Goal: Information Seeking & Learning: Learn about a topic

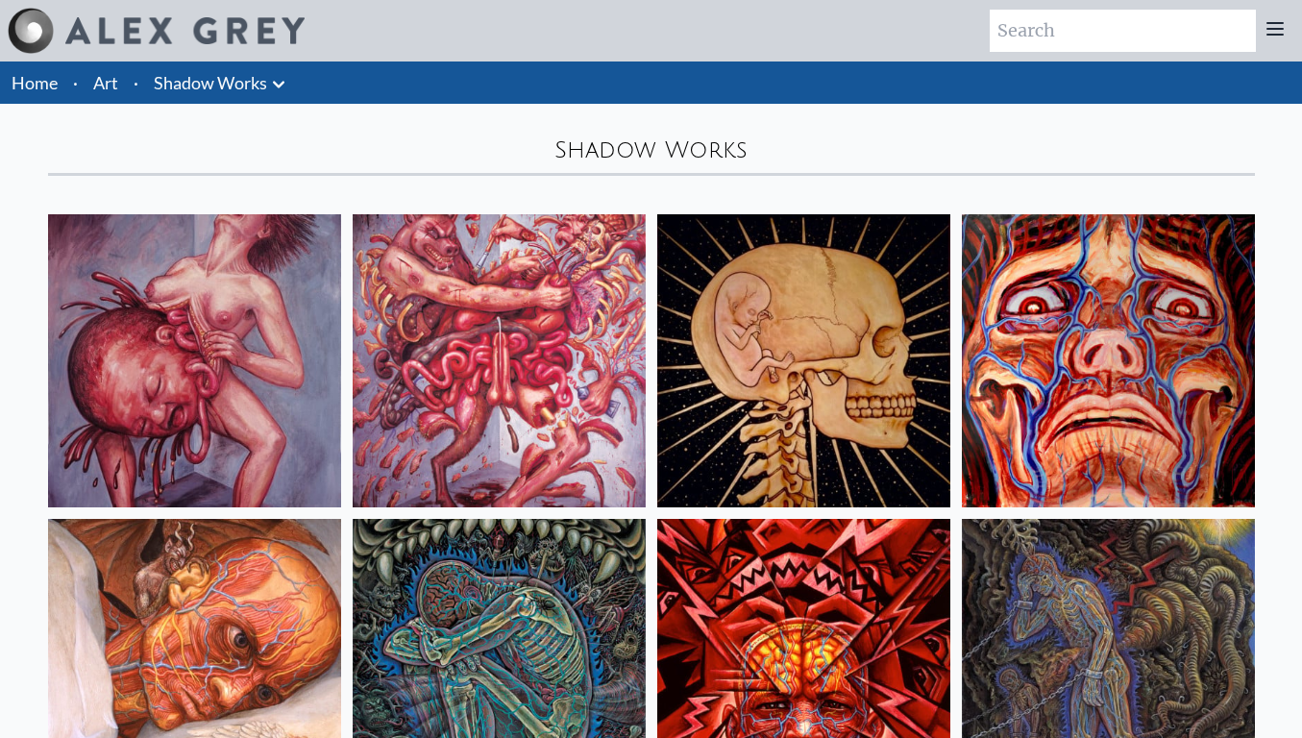
click at [192, 71] on link "Shadow Works" at bounding box center [210, 82] width 113 height 27
click at [283, 88] on icon at bounding box center [278, 84] width 23 height 23
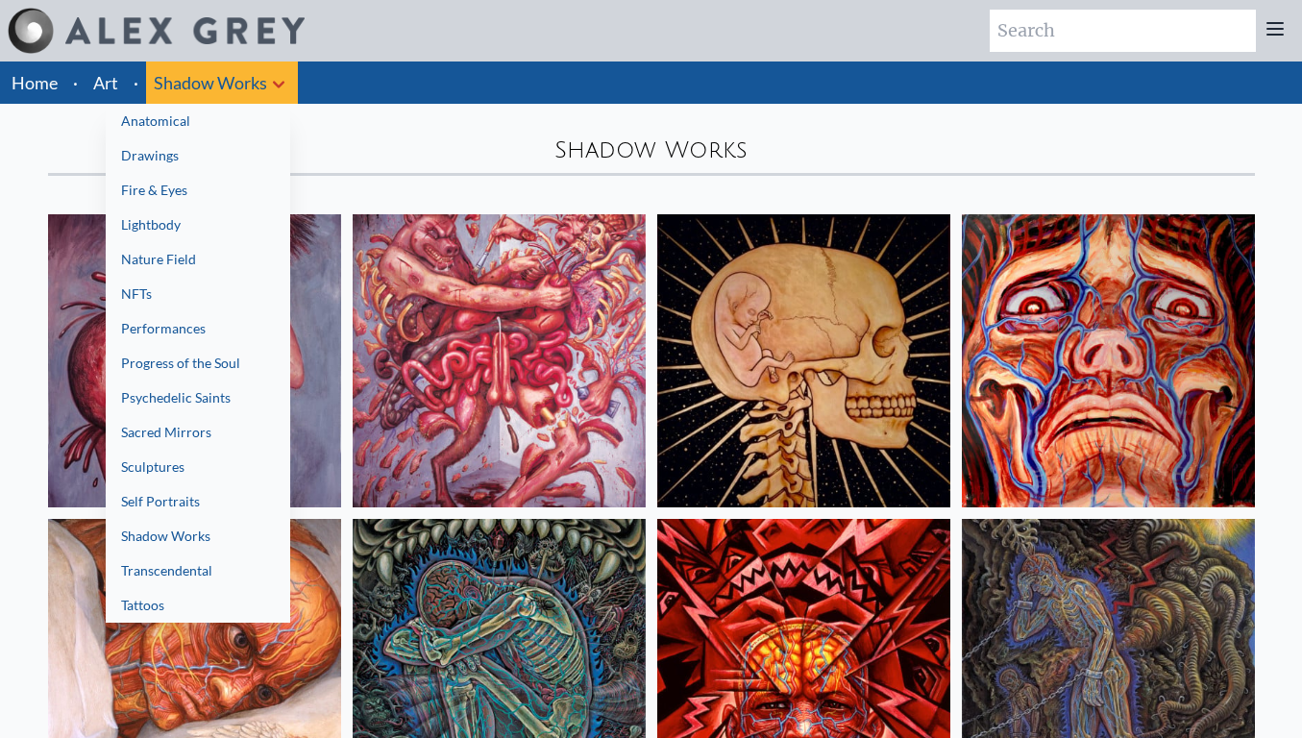
click at [238, 559] on link "Transcendental" at bounding box center [198, 571] width 185 height 35
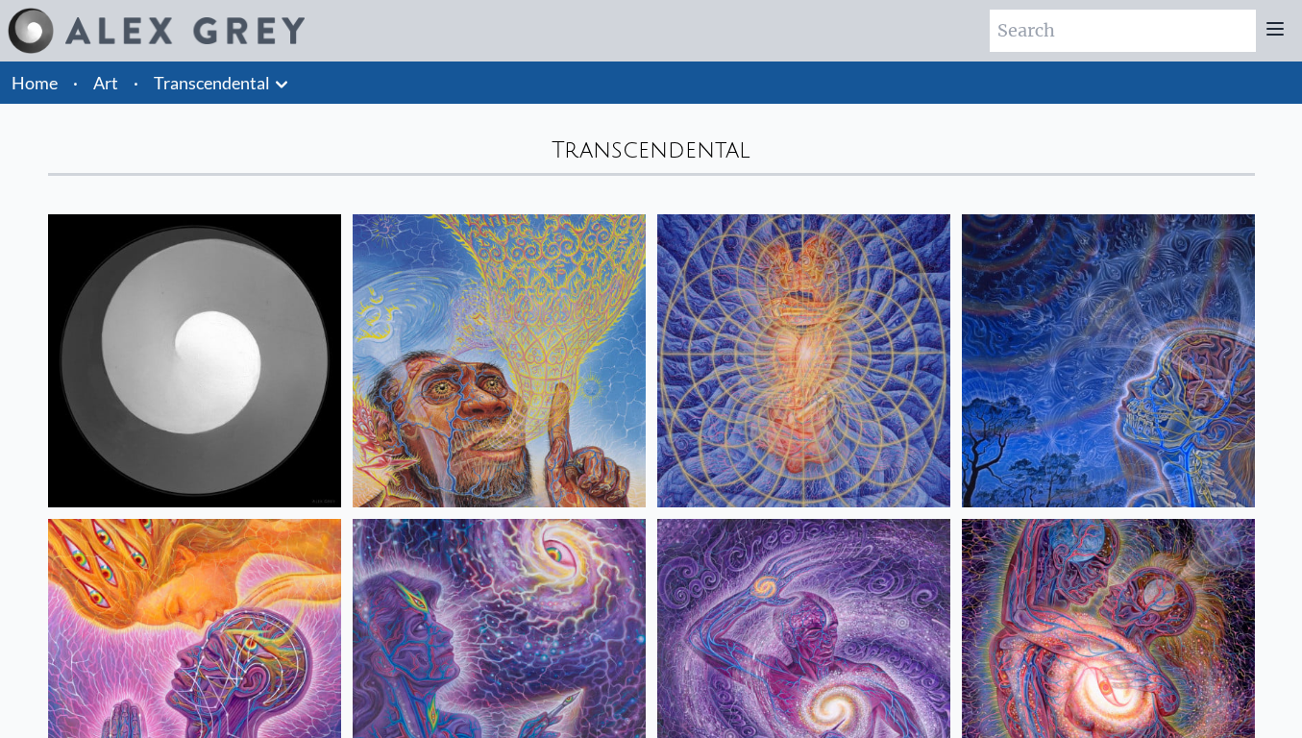
click at [288, 81] on icon at bounding box center [281, 84] width 23 height 23
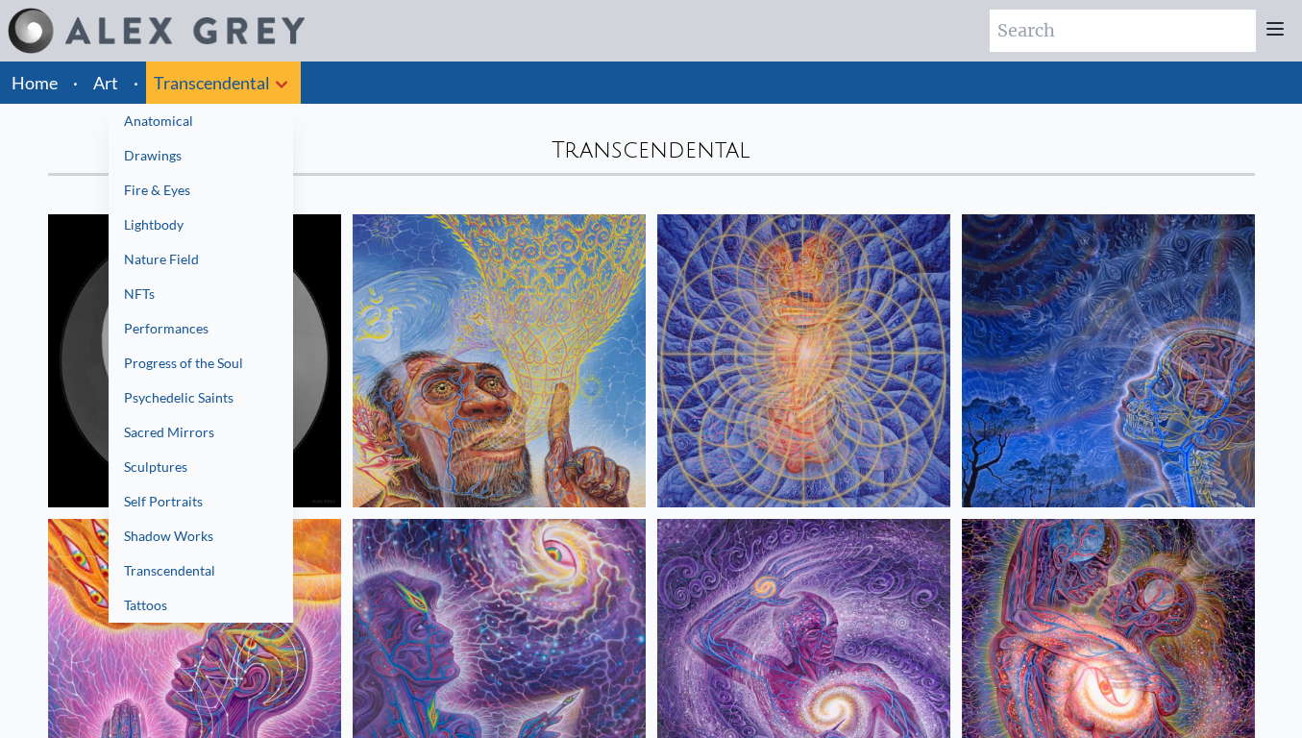
click at [274, 596] on link "Tattoos" at bounding box center [201, 605] width 185 height 35
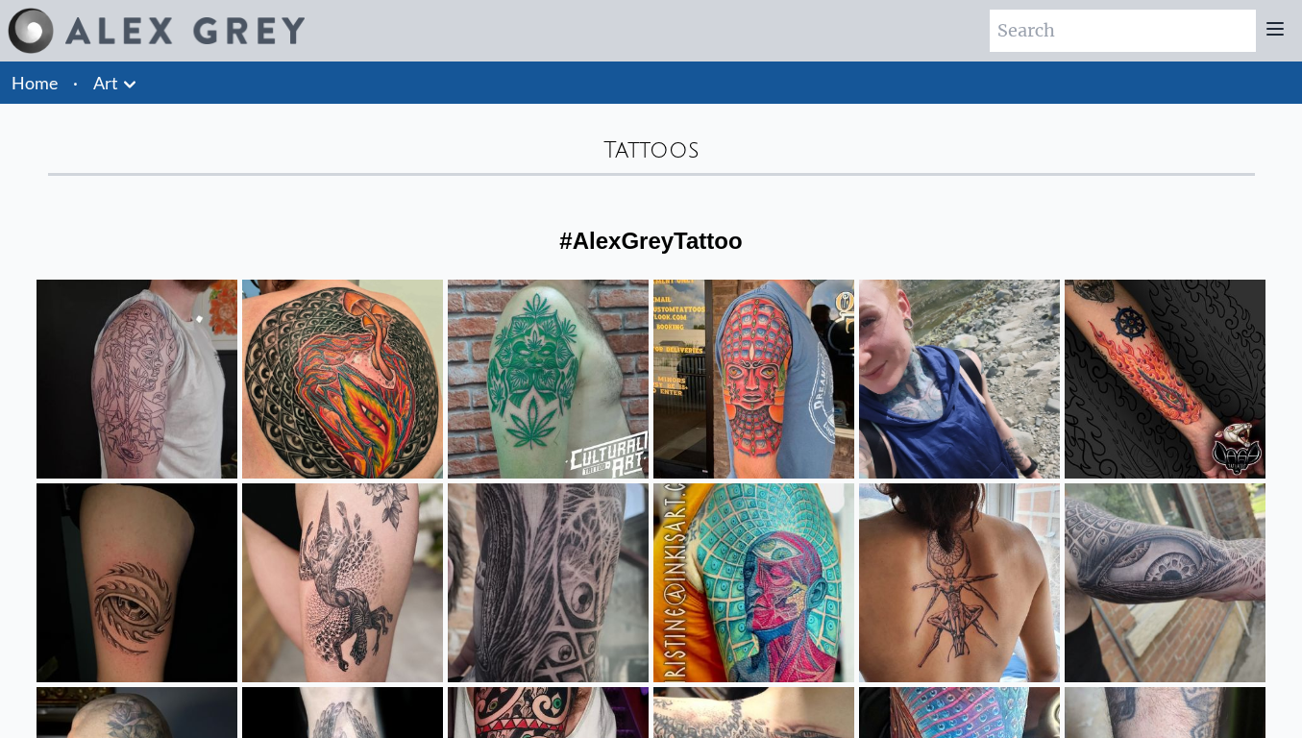
click at [130, 87] on icon at bounding box center [129, 84] width 23 height 23
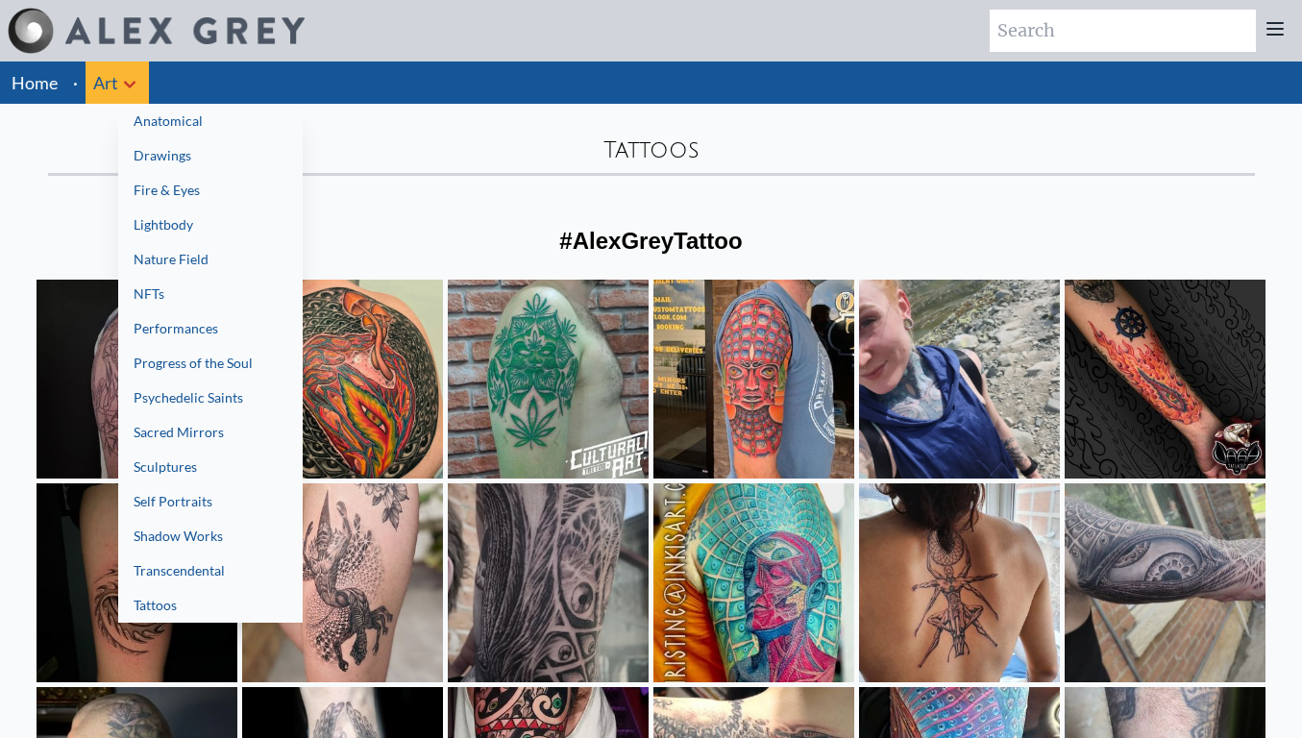
click at [177, 442] on link "Sacred Mirrors" at bounding box center [210, 432] width 185 height 35
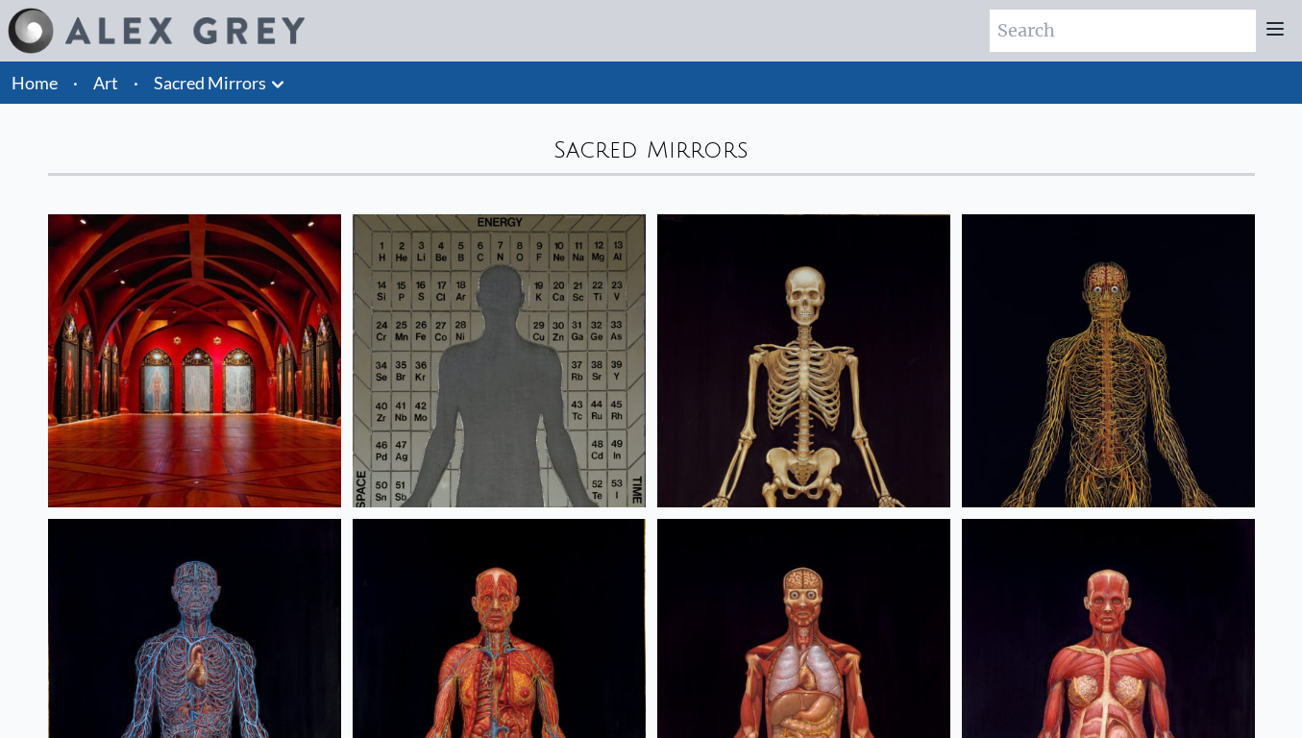
click at [282, 81] on icon at bounding box center [277, 84] width 23 height 23
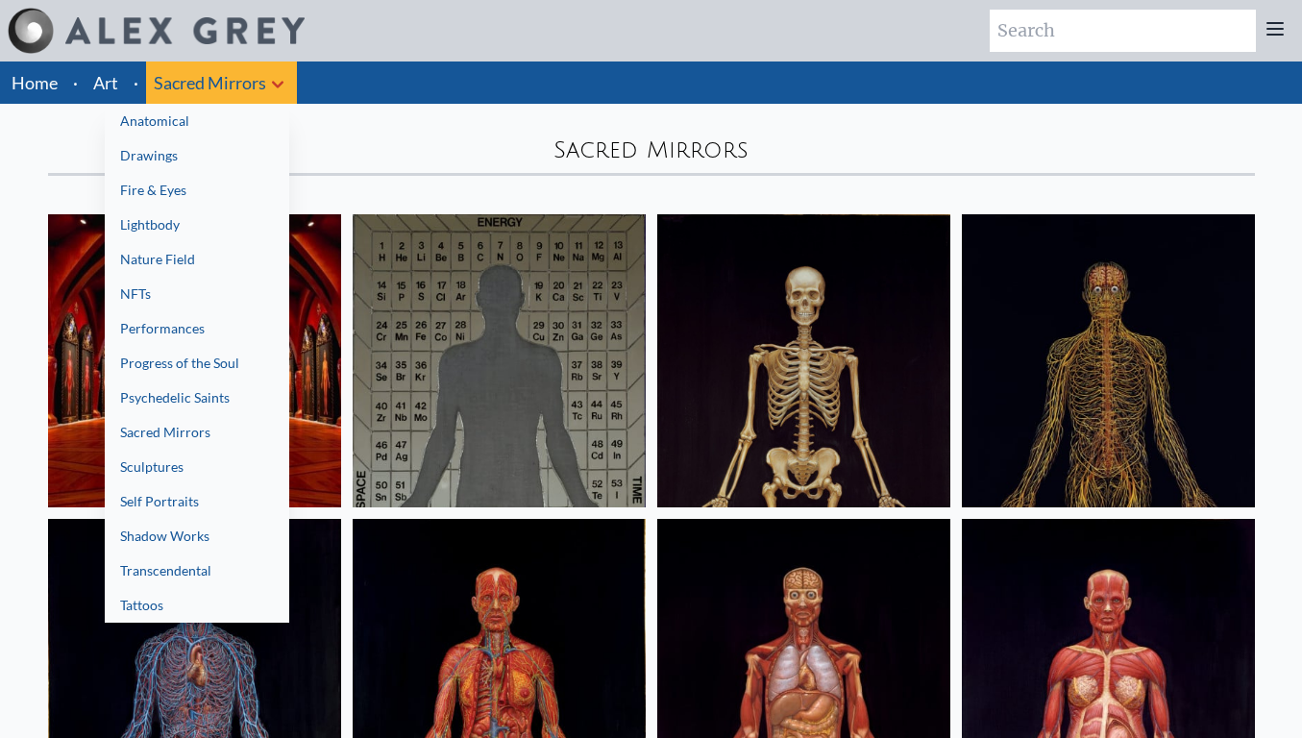
click at [210, 236] on link "Lightbody" at bounding box center [197, 225] width 185 height 35
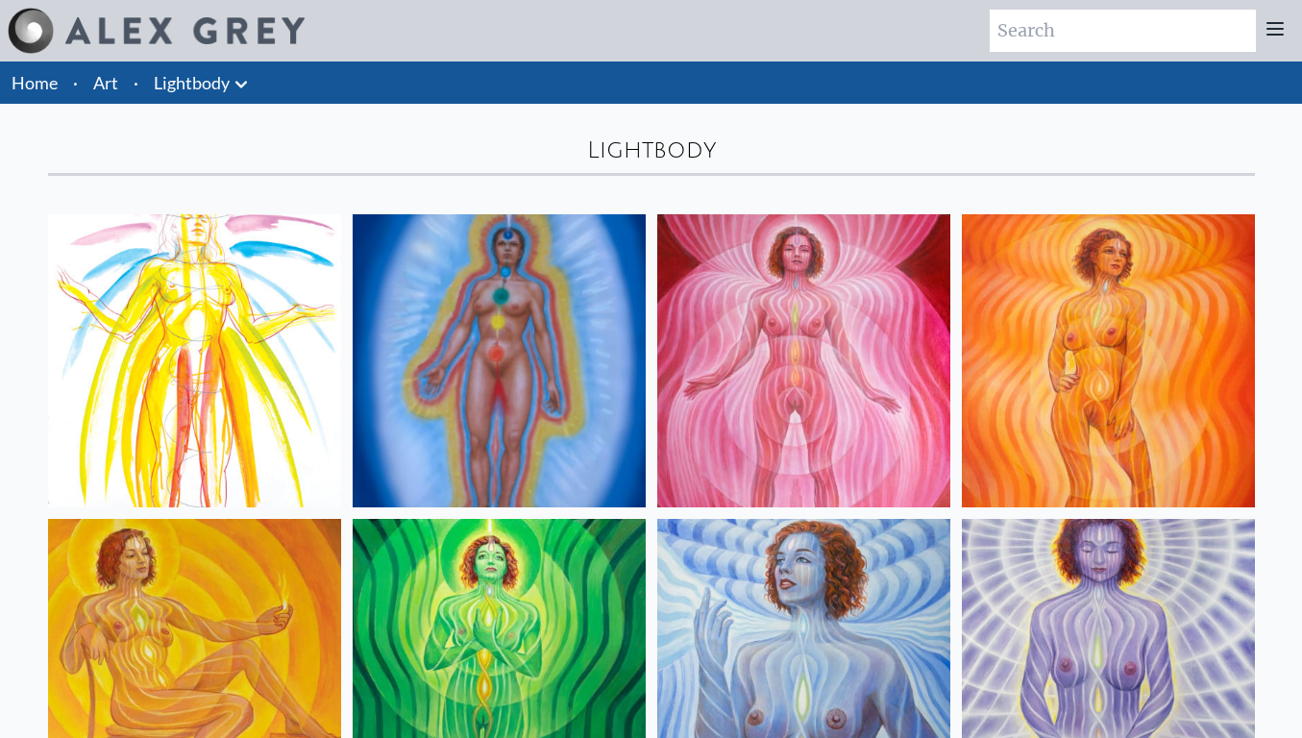
click at [255, 91] on li "Lightbody Anatomical Drawings" at bounding box center [203, 83] width 114 height 42
click at [247, 83] on icon at bounding box center [241, 84] width 23 height 23
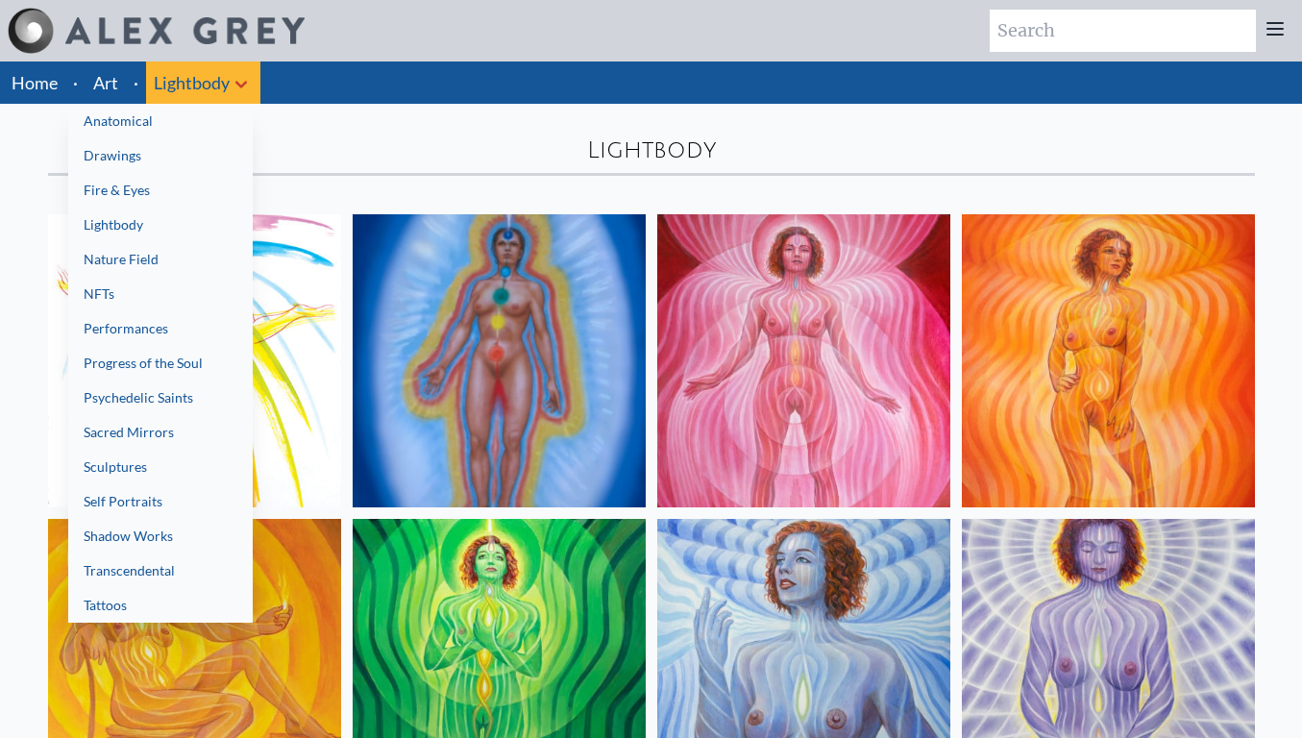
click at [181, 198] on link "Fire & Eyes" at bounding box center [160, 190] width 185 height 35
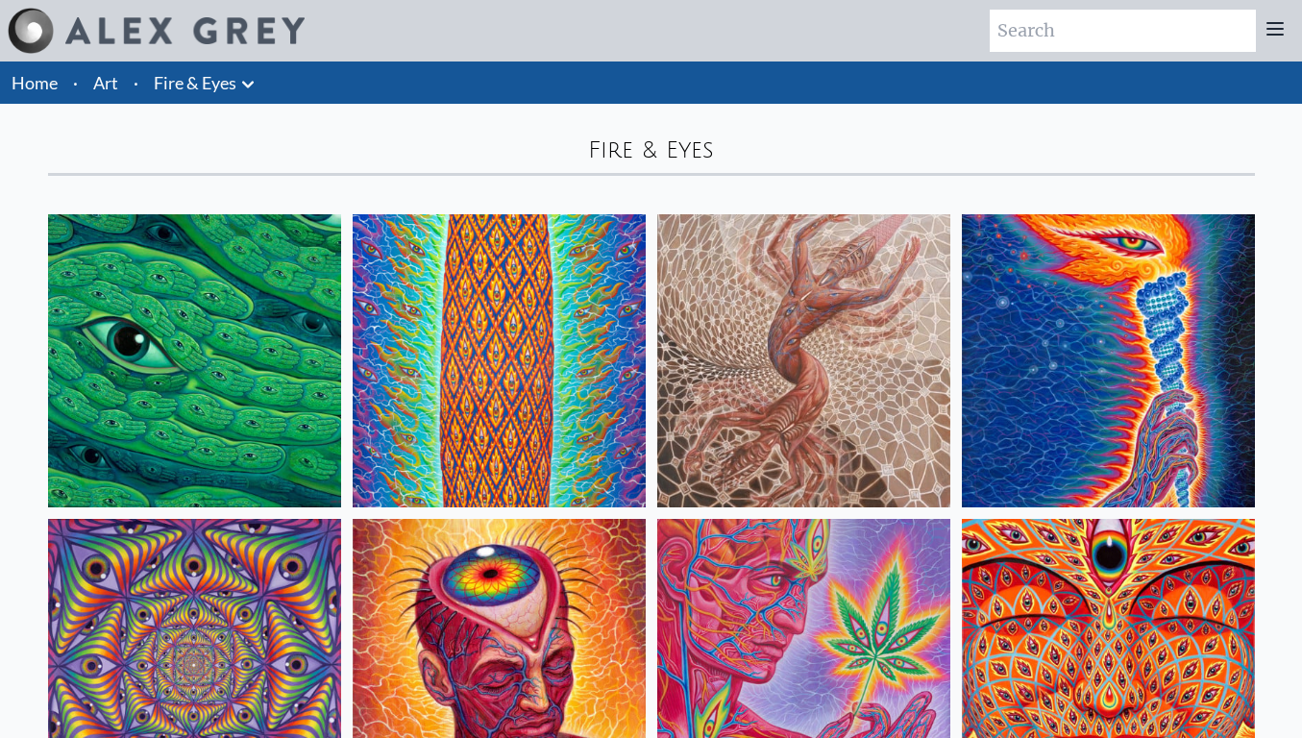
click at [246, 84] on icon at bounding box center [248, 84] width 12 height 7
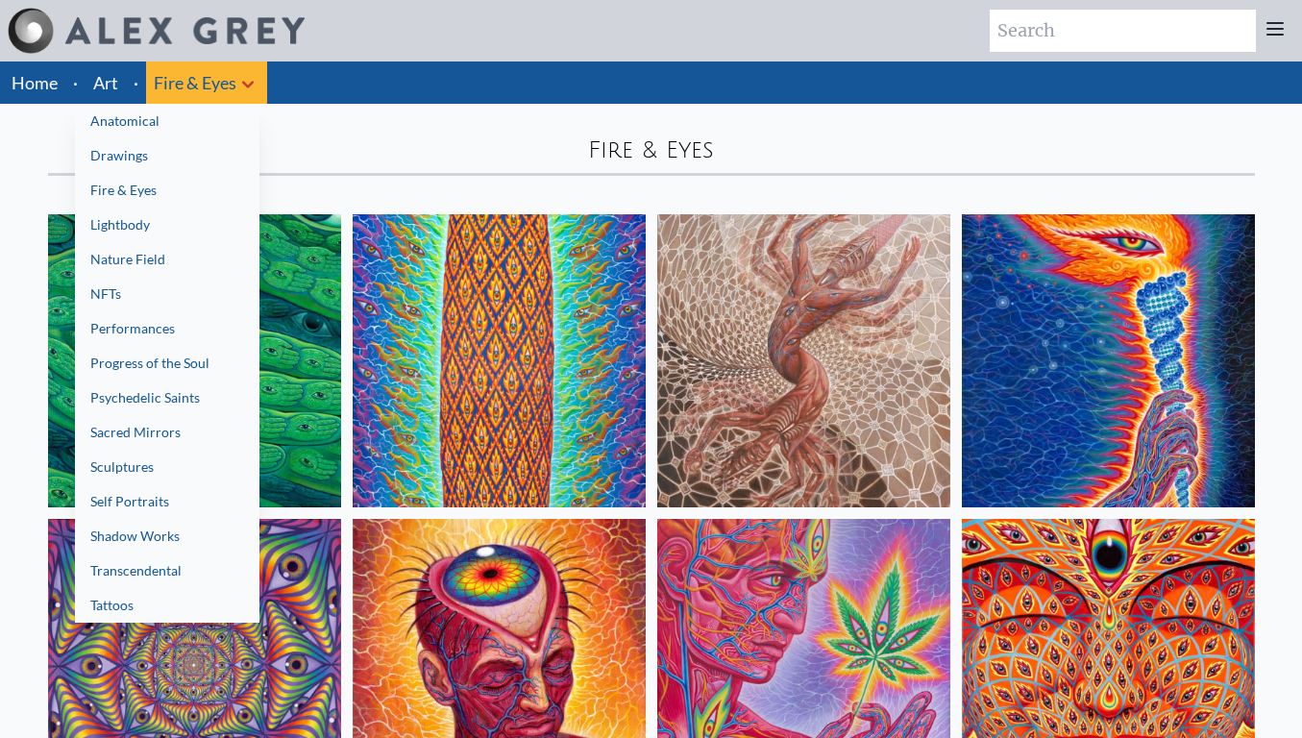
click at [214, 131] on link "Anatomical" at bounding box center [167, 121] width 185 height 35
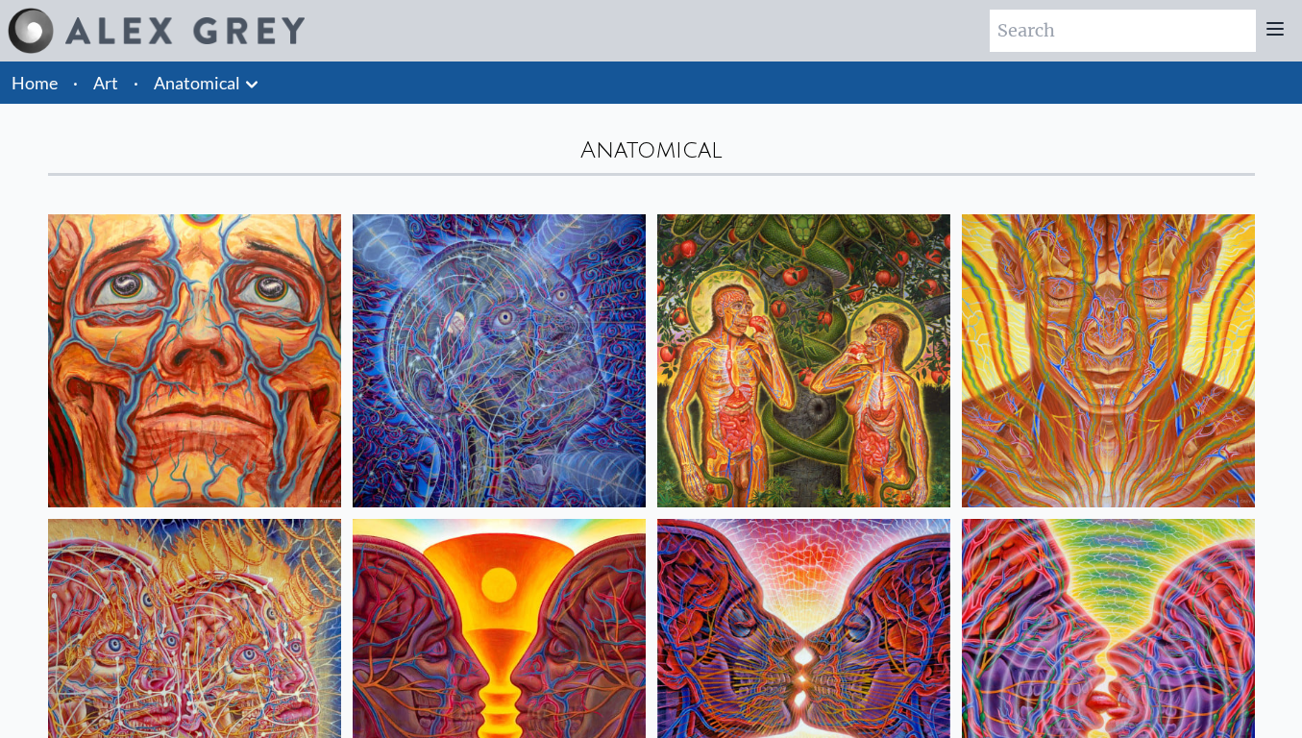
click at [257, 74] on icon at bounding box center [251, 84] width 23 height 23
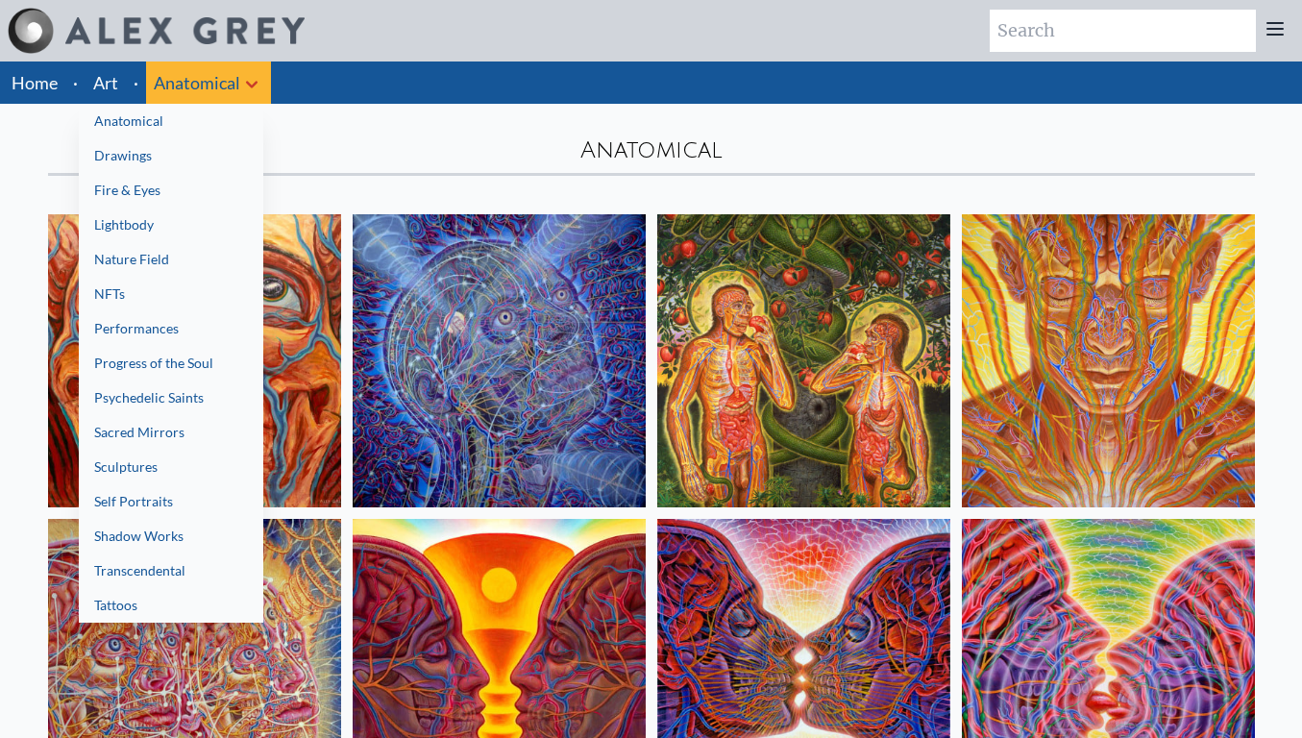
click at [208, 247] on link "Nature Field" at bounding box center [171, 259] width 185 height 35
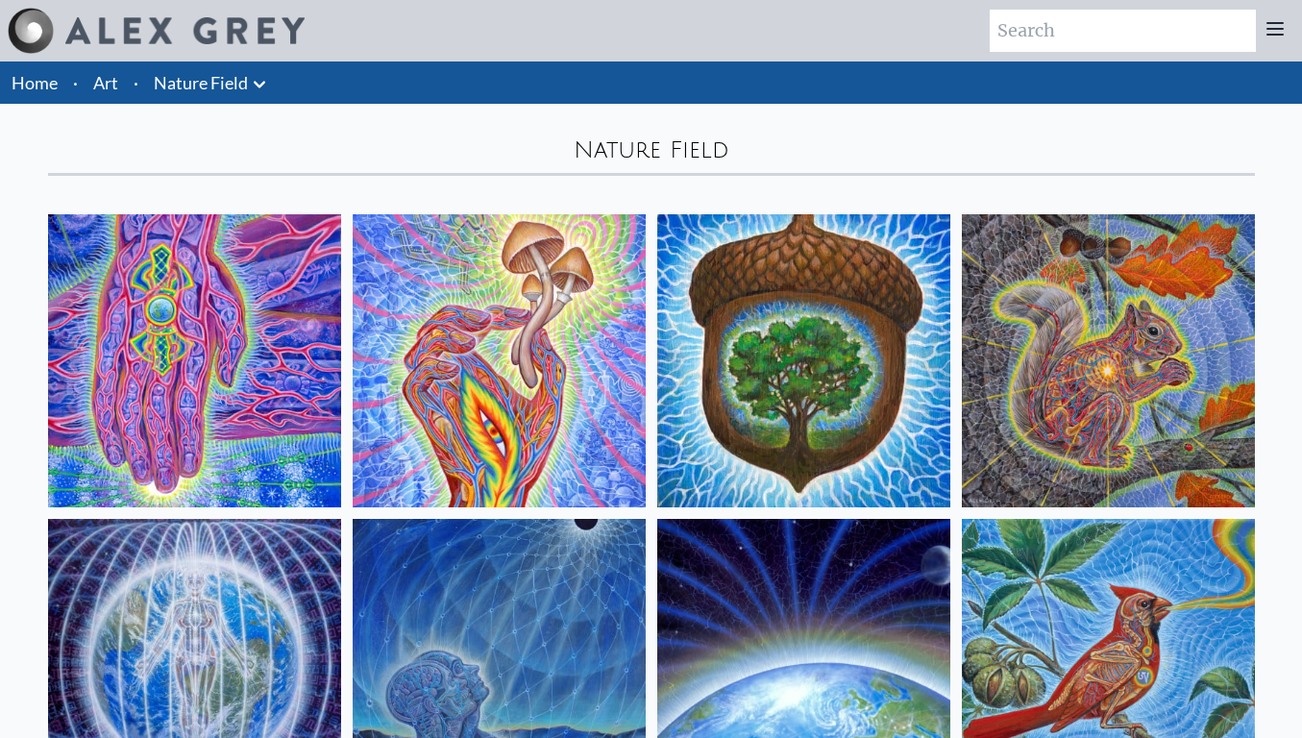
click at [264, 87] on icon at bounding box center [259, 84] width 23 height 23
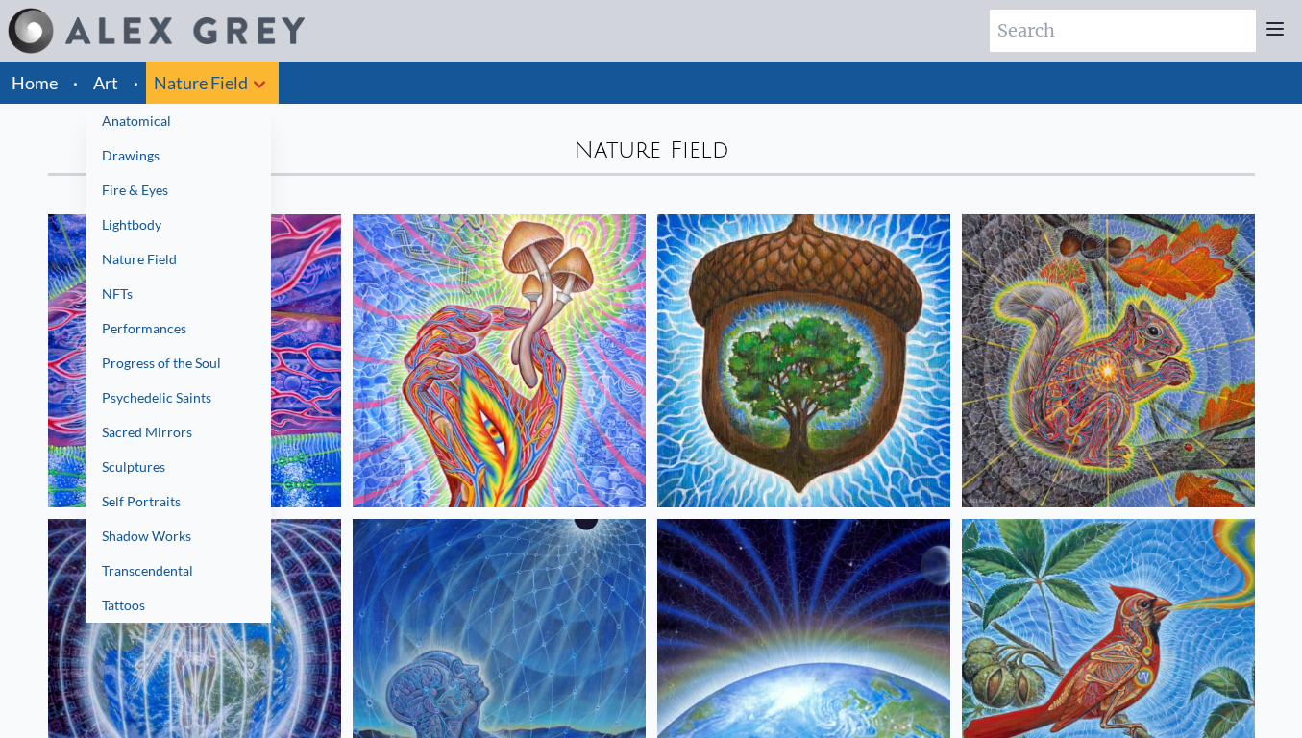
click at [223, 352] on link "Progress of the Soul" at bounding box center [179, 363] width 185 height 35
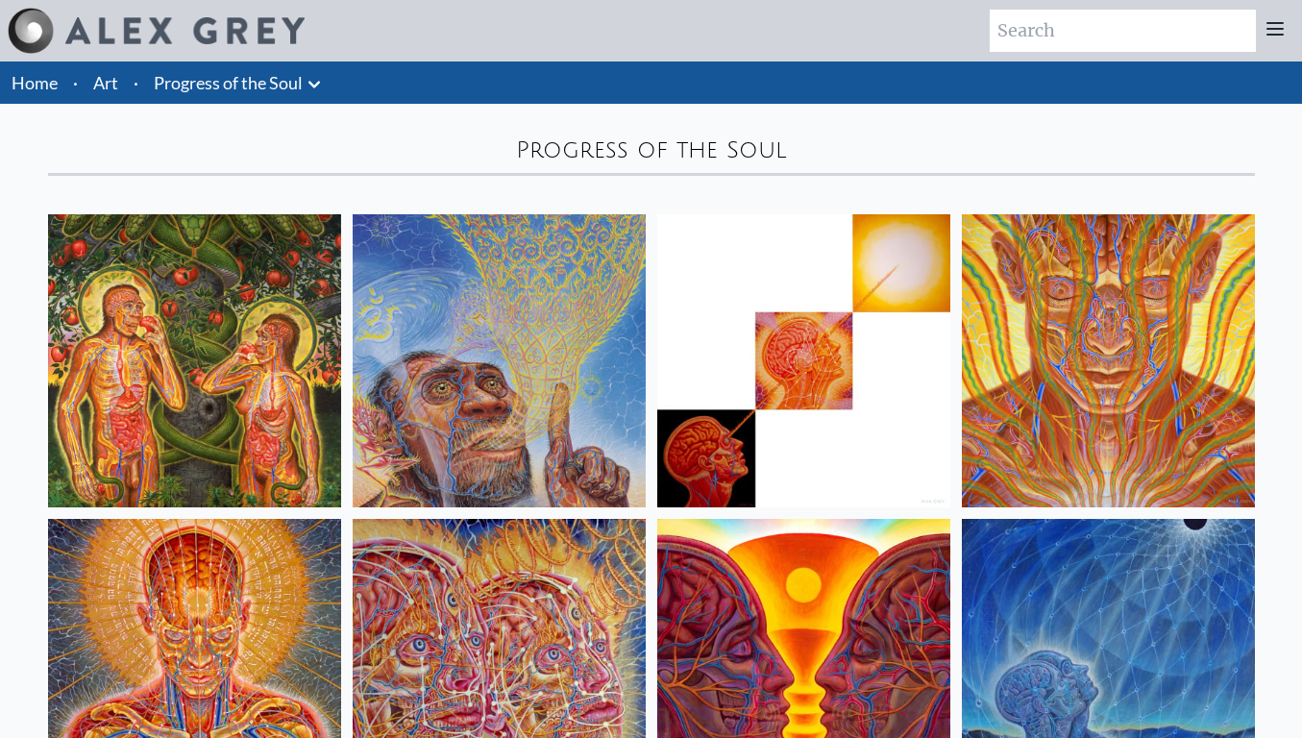
click at [318, 87] on icon at bounding box center [314, 84] width 23 height 23
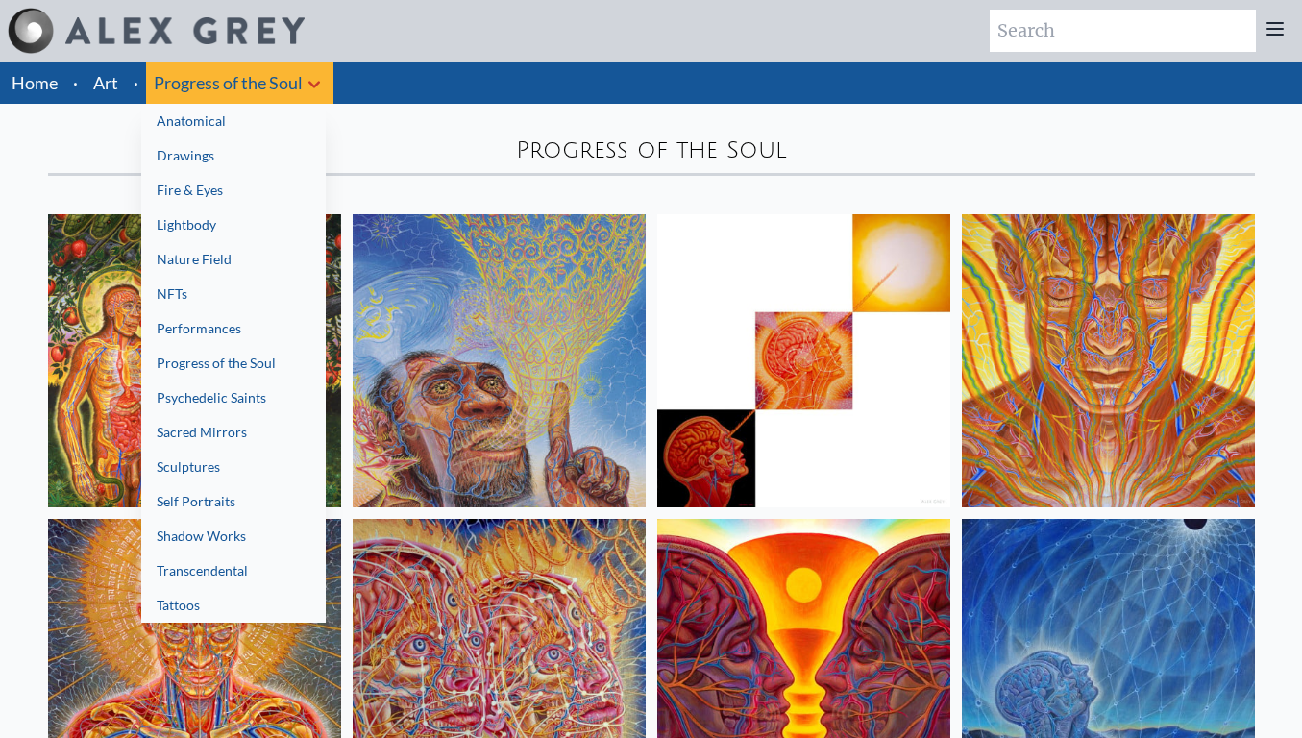
click at [236, 319] on link "Performances" at bounding box center [233, 328] width 185 height 35
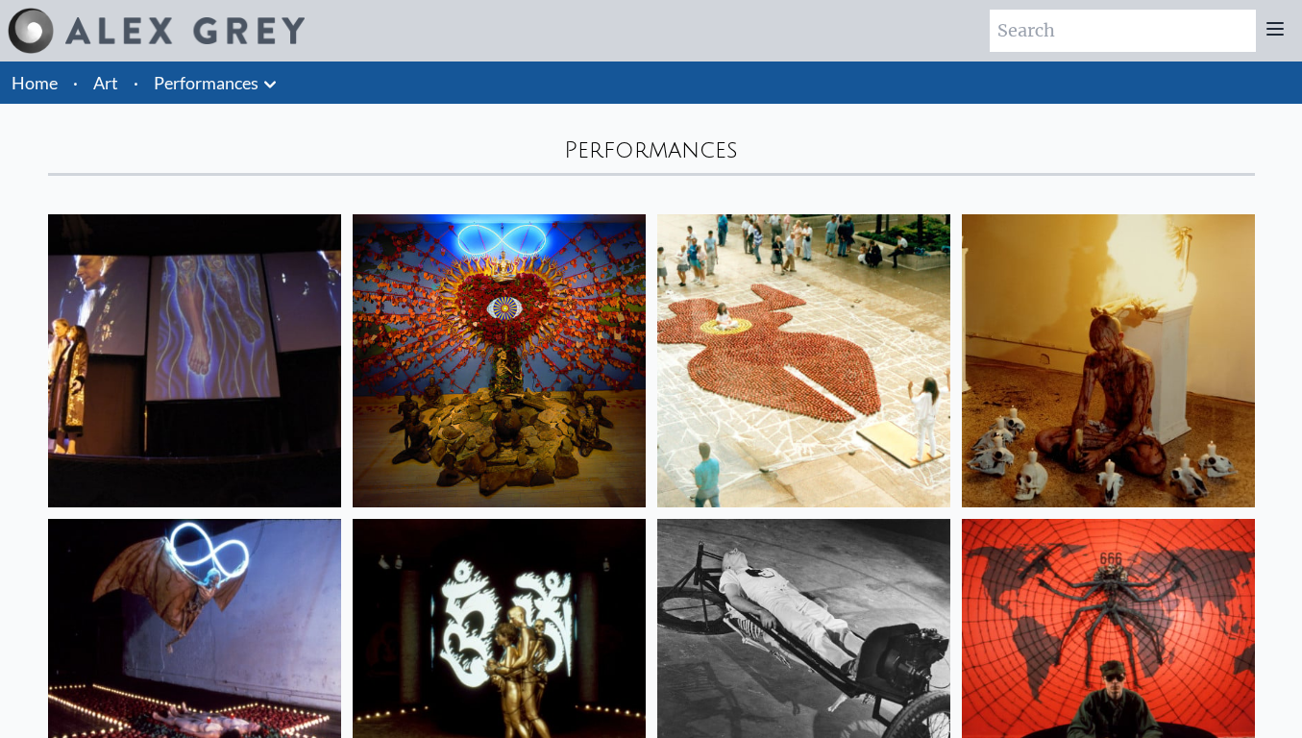
click at [275, 89] on icon at bounding box center [270, 84] width 23 height 23
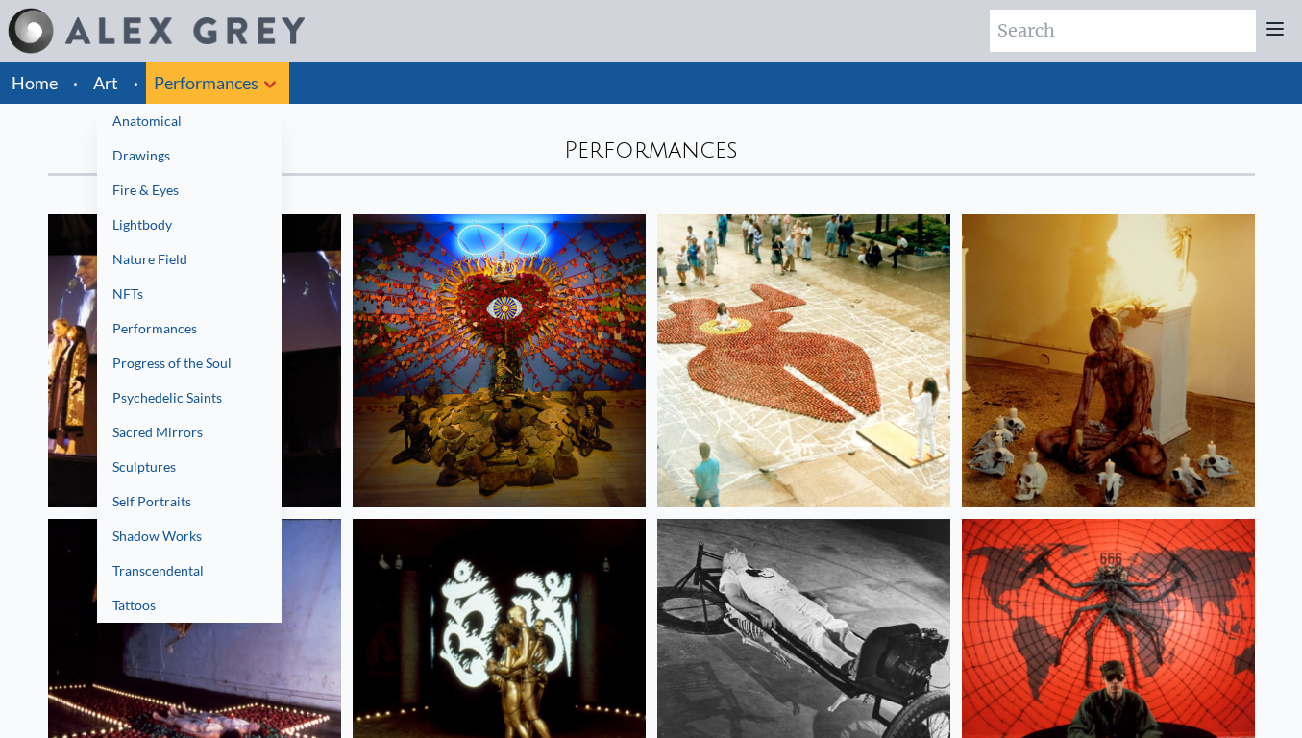
click at [192, 460] on link "Sculptures" at bounding box center [189, 467] width 185 height 35
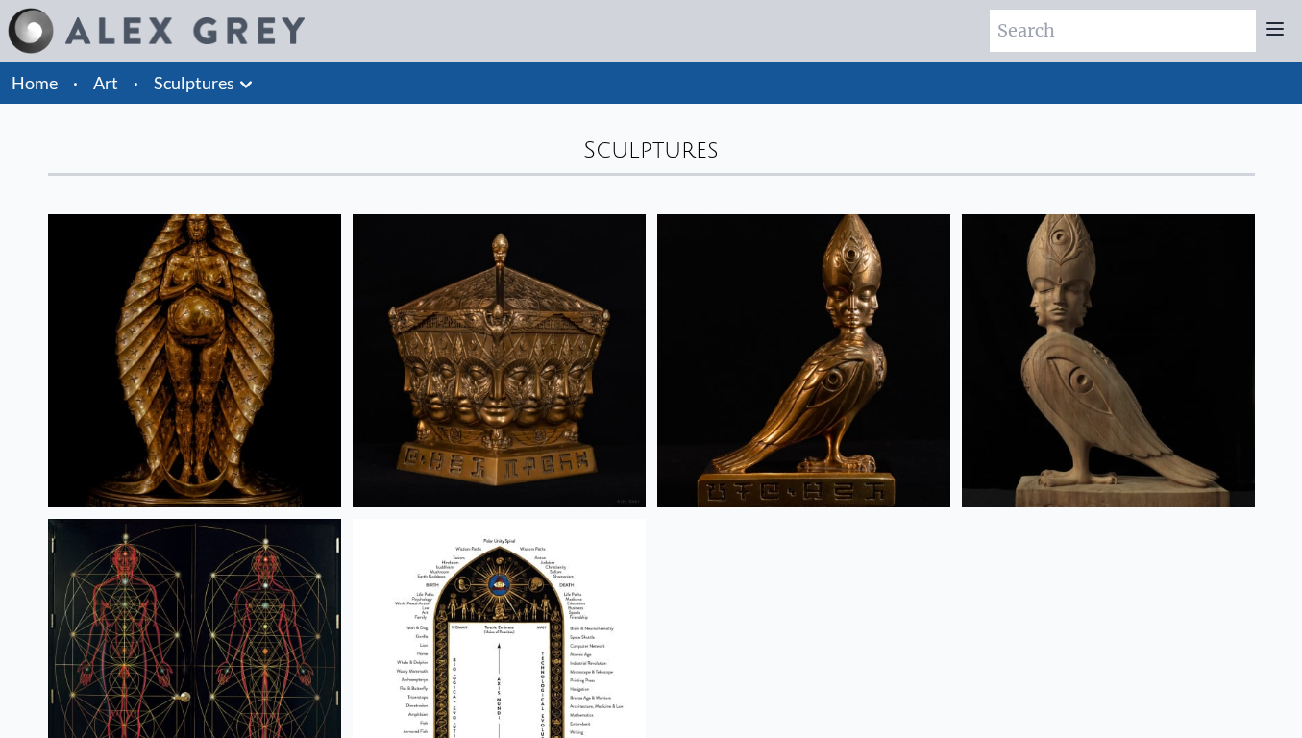
click at [250, 73] on icon at bounding box center [246, 84] width 23 height 23
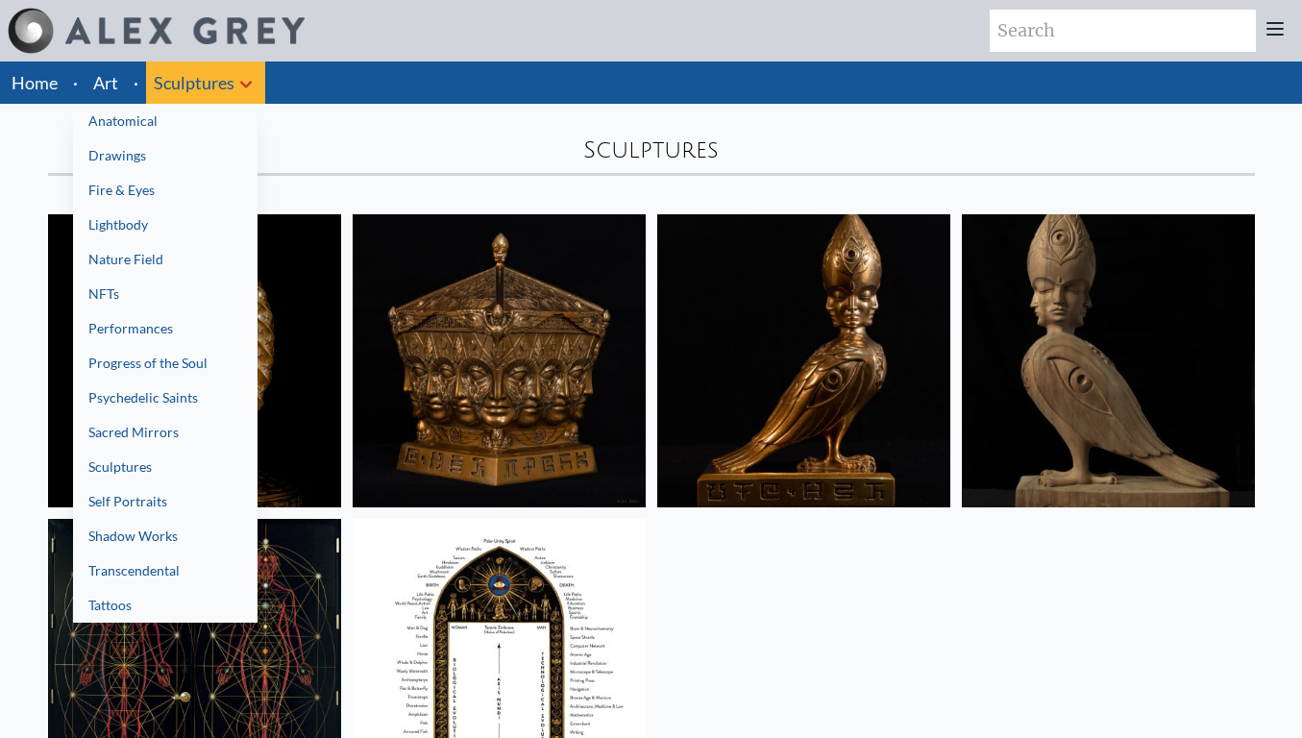
click at [137, 507] on link "Self Portraits" at bounding box center [165, 501] width 185 height 35
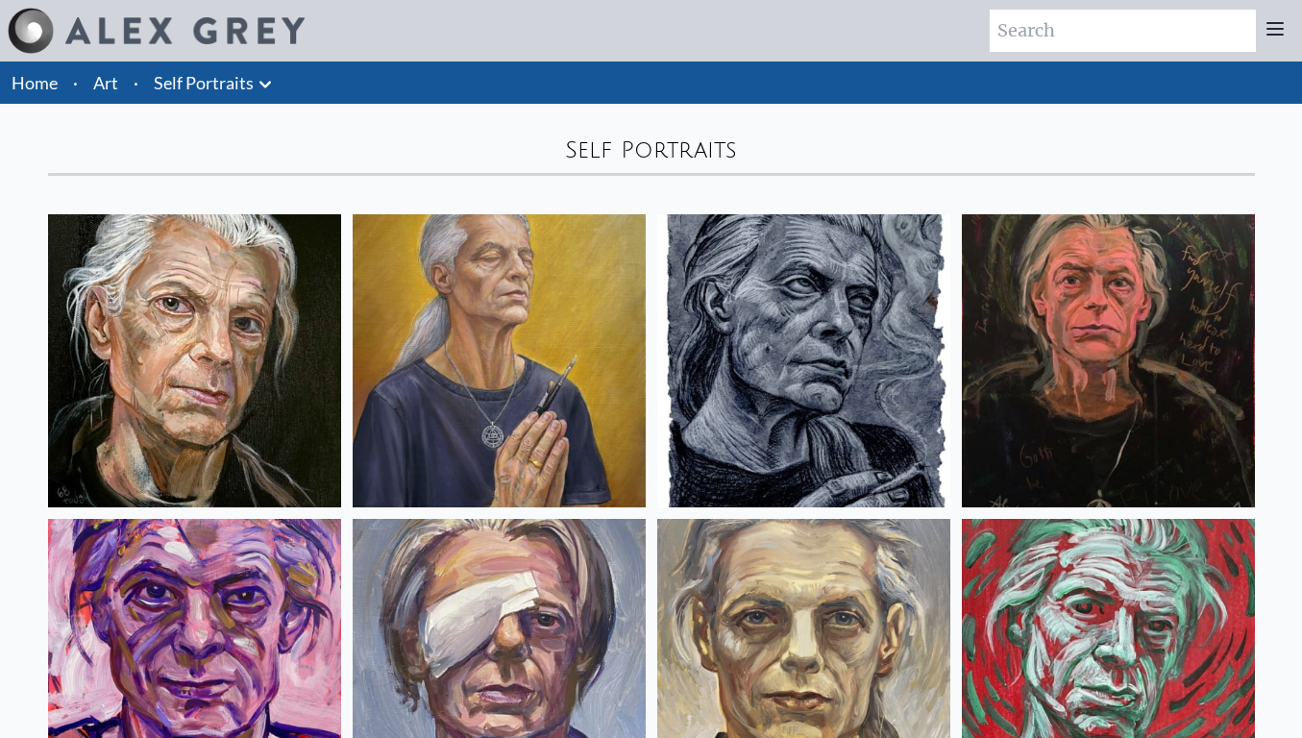
click at [275, 85] on icon at bounding box center [265, 84] width 23 height 23
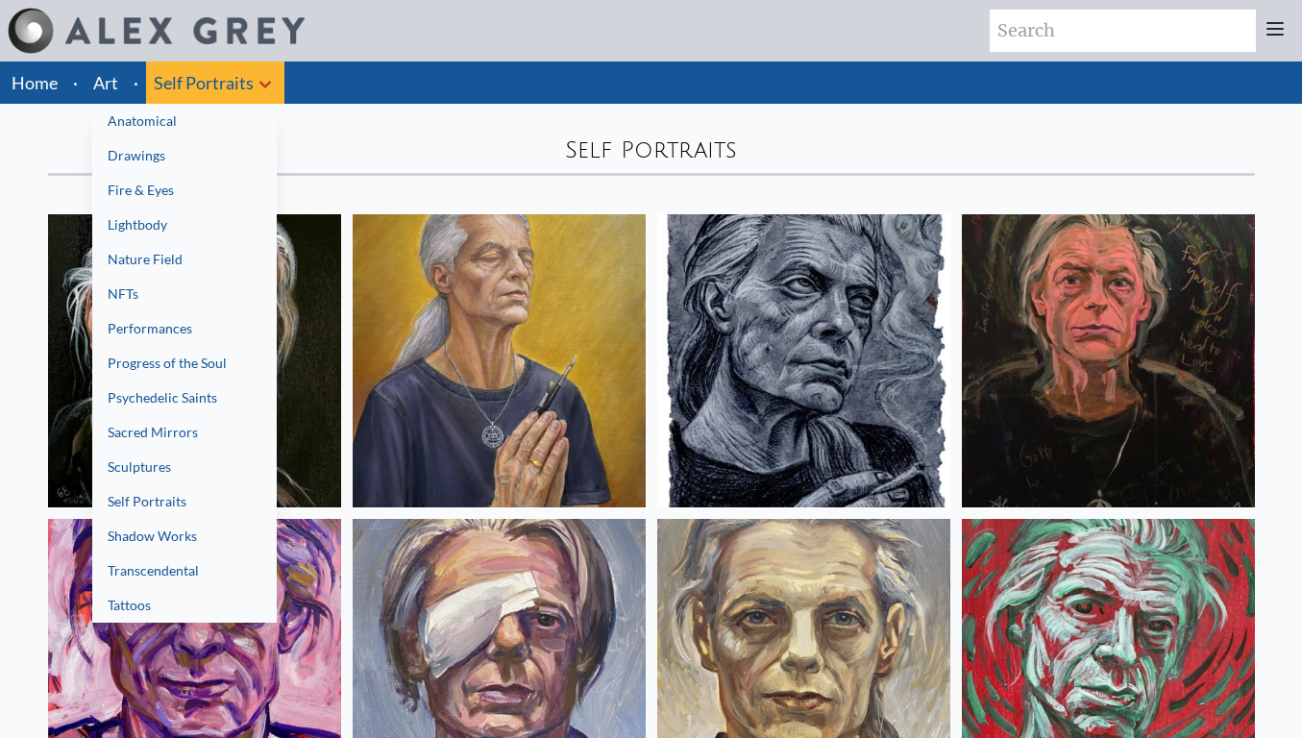
click at [202, 393] on link "Psychedelic Saints" at bounding box center [184, 398] width 185 height 35
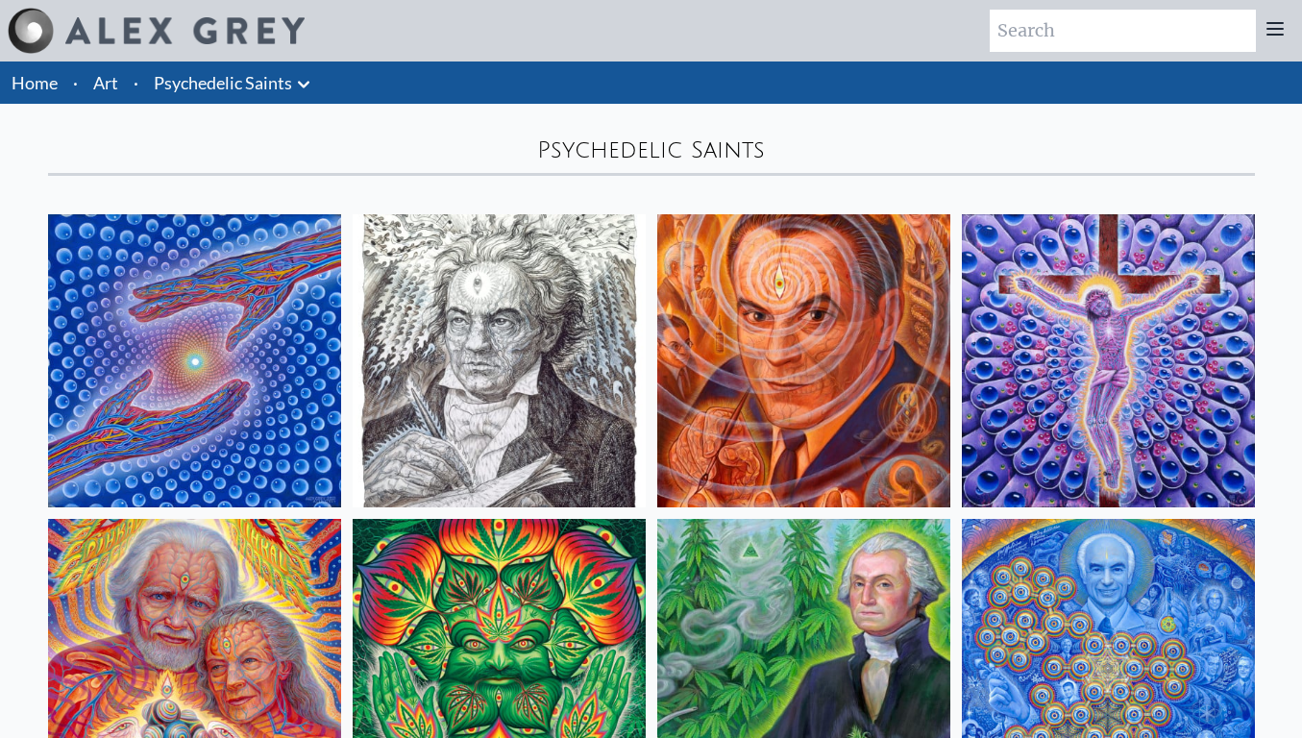
click at [304, 94] on icon at bounding box center [303, 84] width 23 height 23
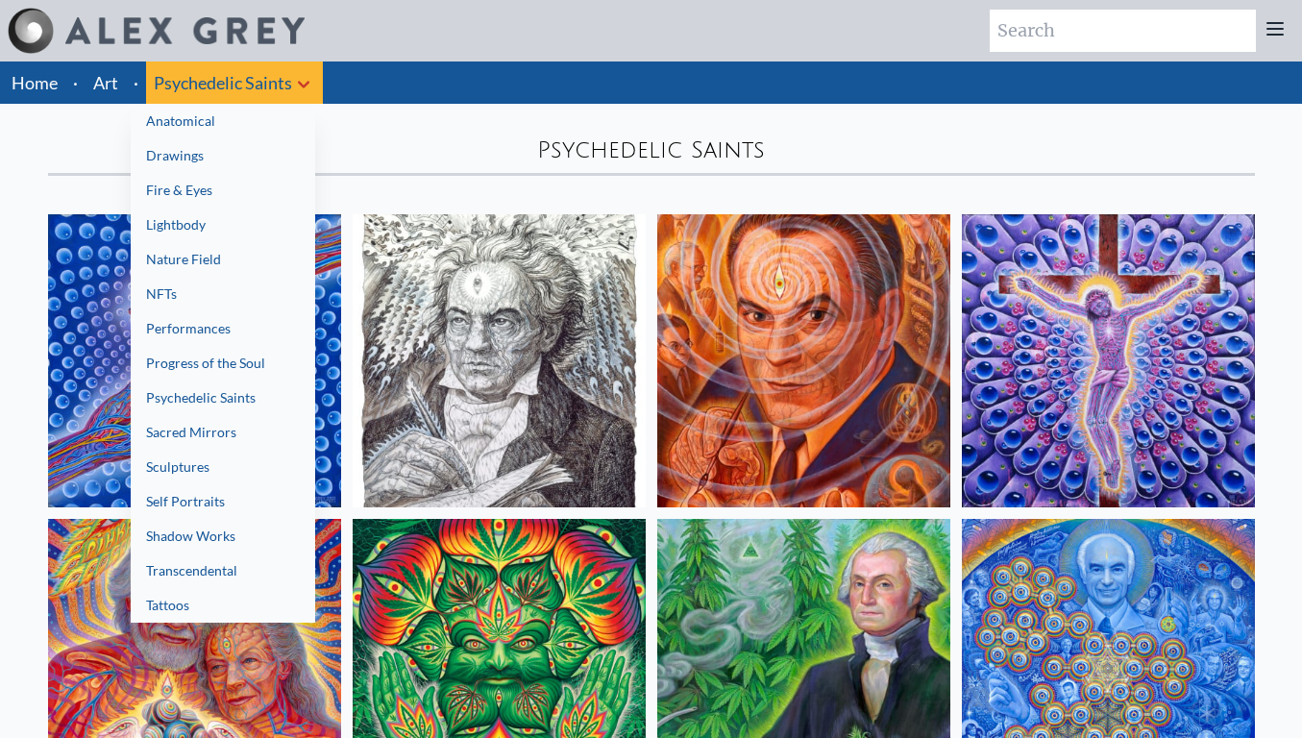
click at [198, 517] on link "Self Portraits" at bounding box center [223, 501] width 185 height 35
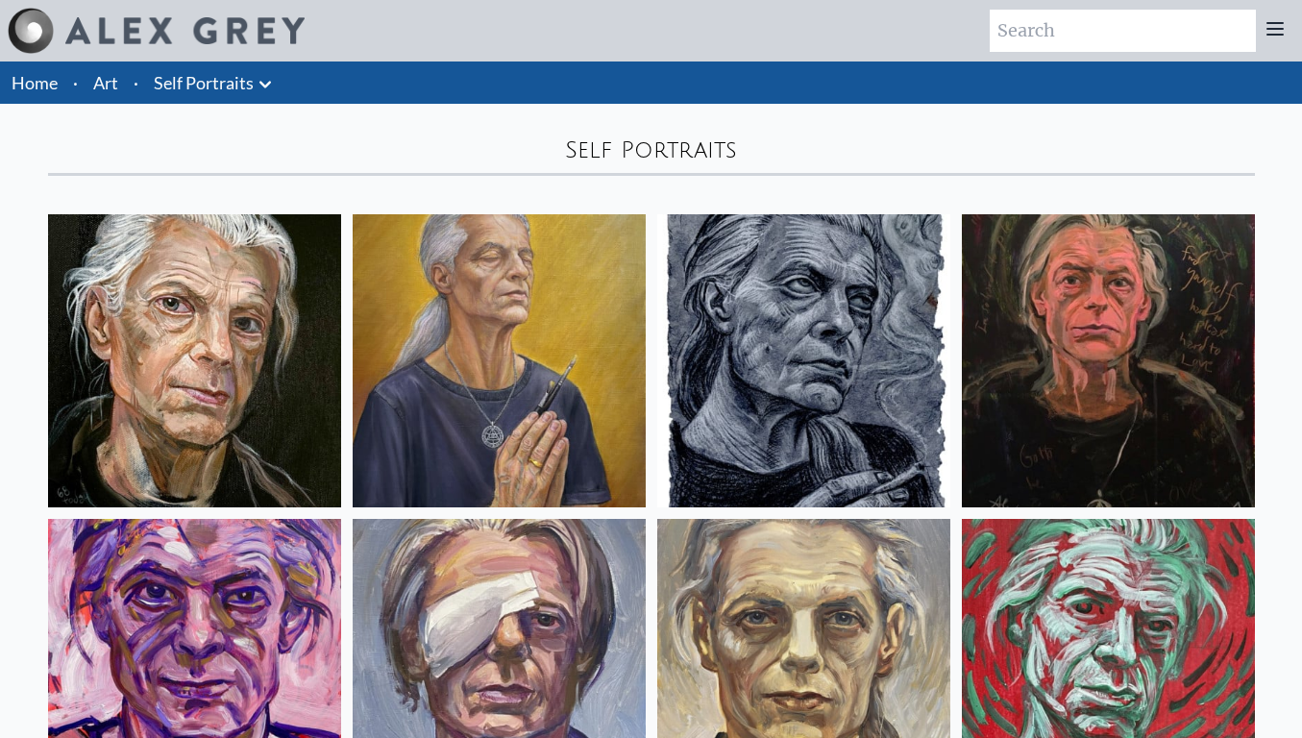
click at [268, 81] on icon at bounding box center [265, 84] width 23 height 23
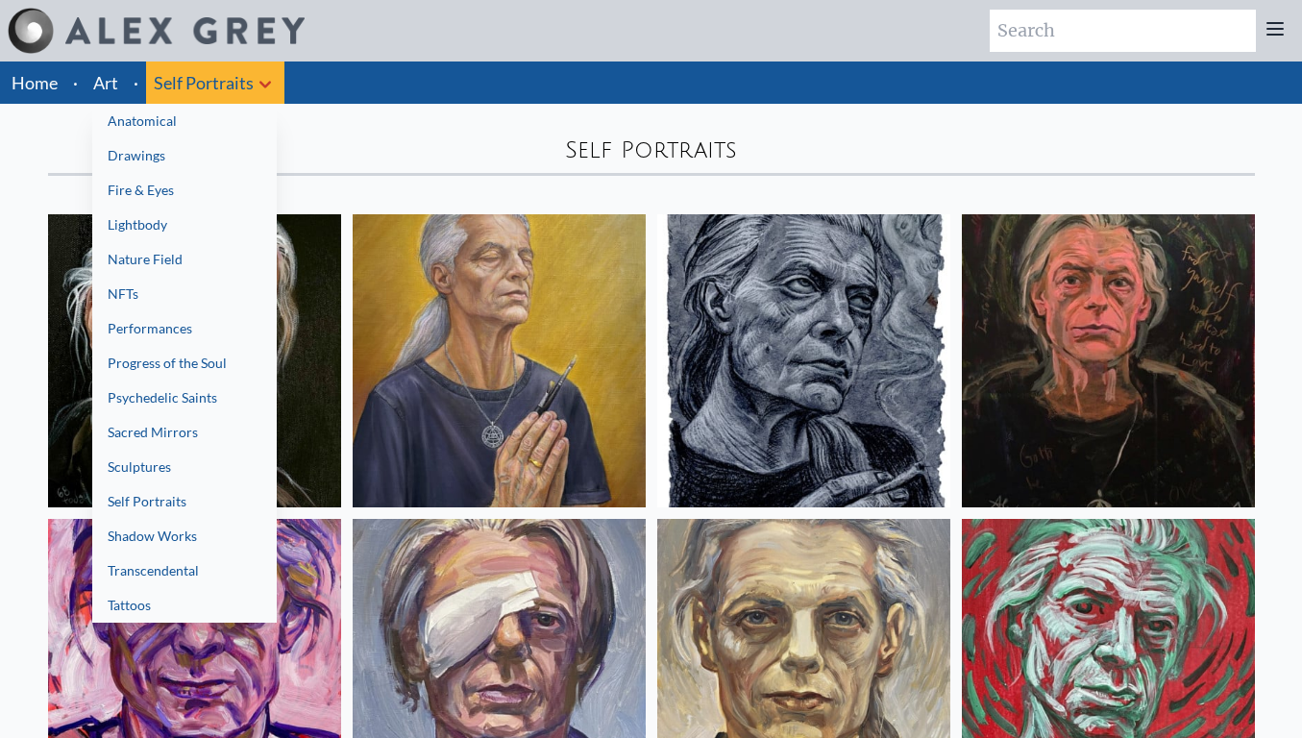
click at [208, 535] on link "Shadow Works" at bounding box center [184, 536] width 185 height 35
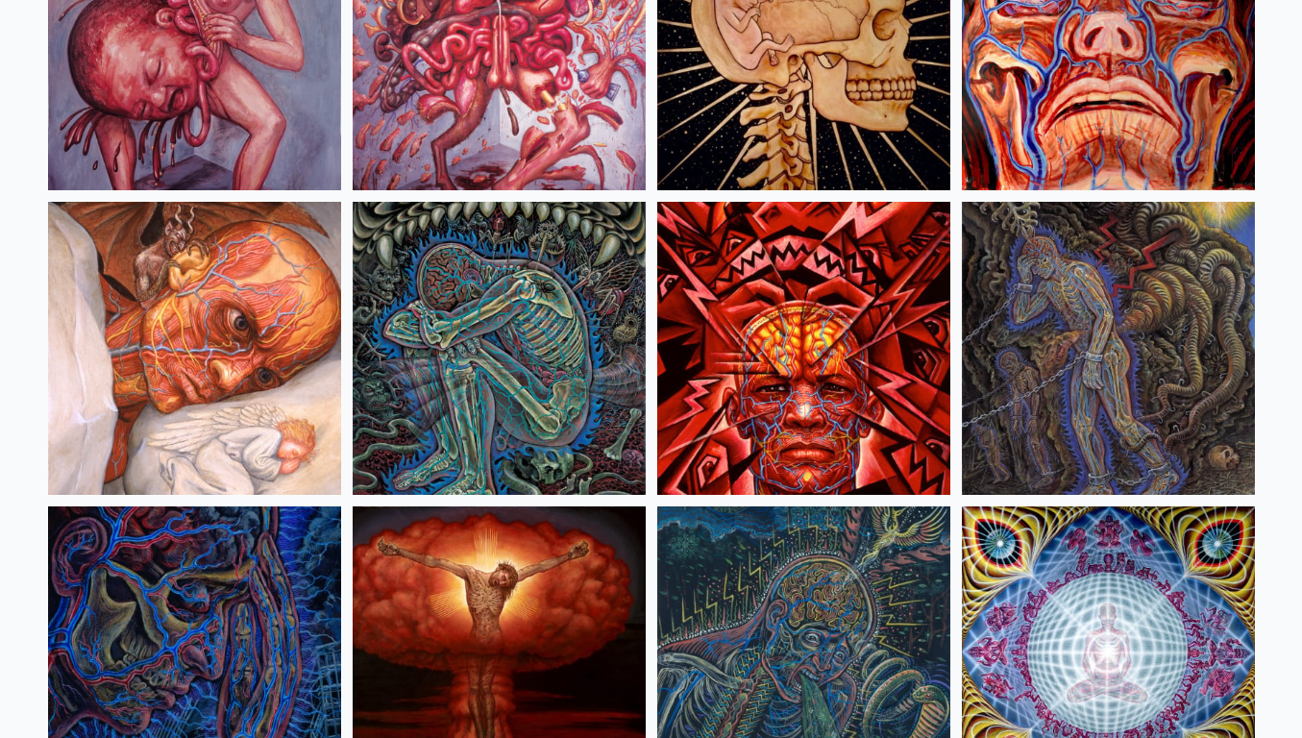
scroll to position [318, 0]
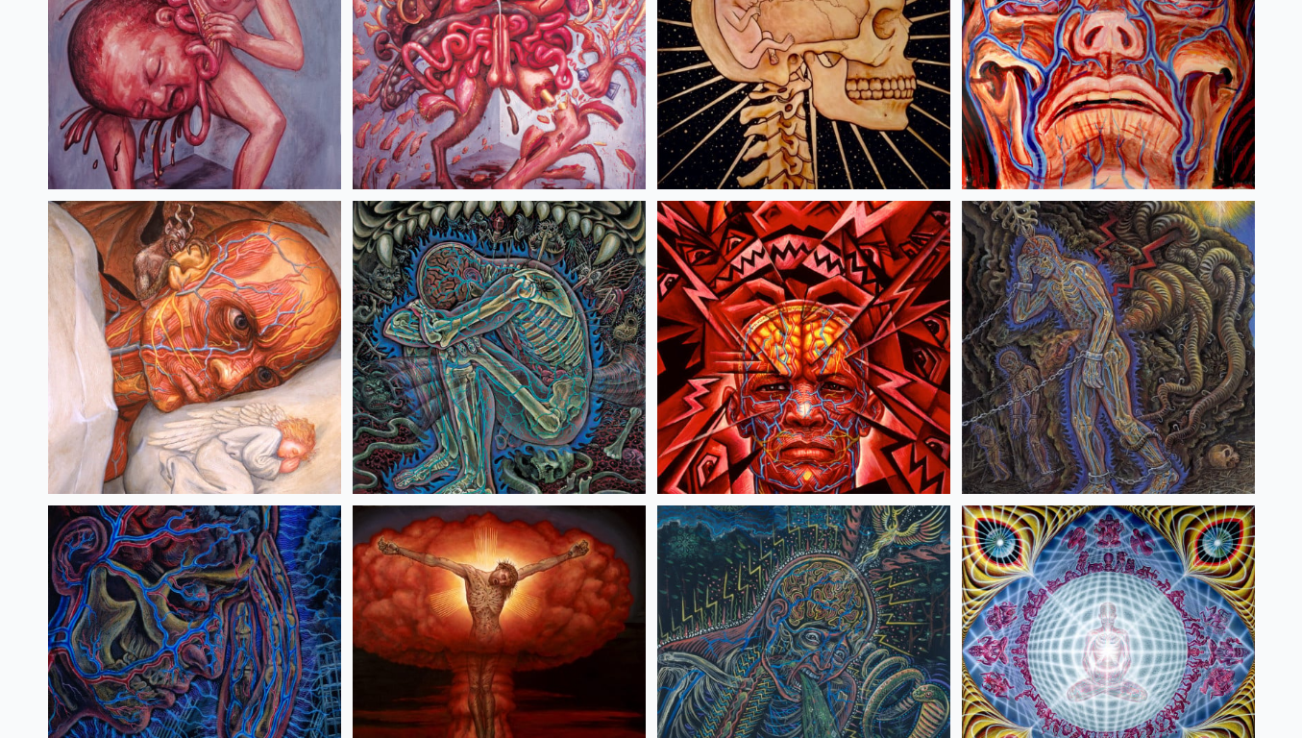
click at [472, 383] on img at bounding box center [499, 347] width 293 height 293
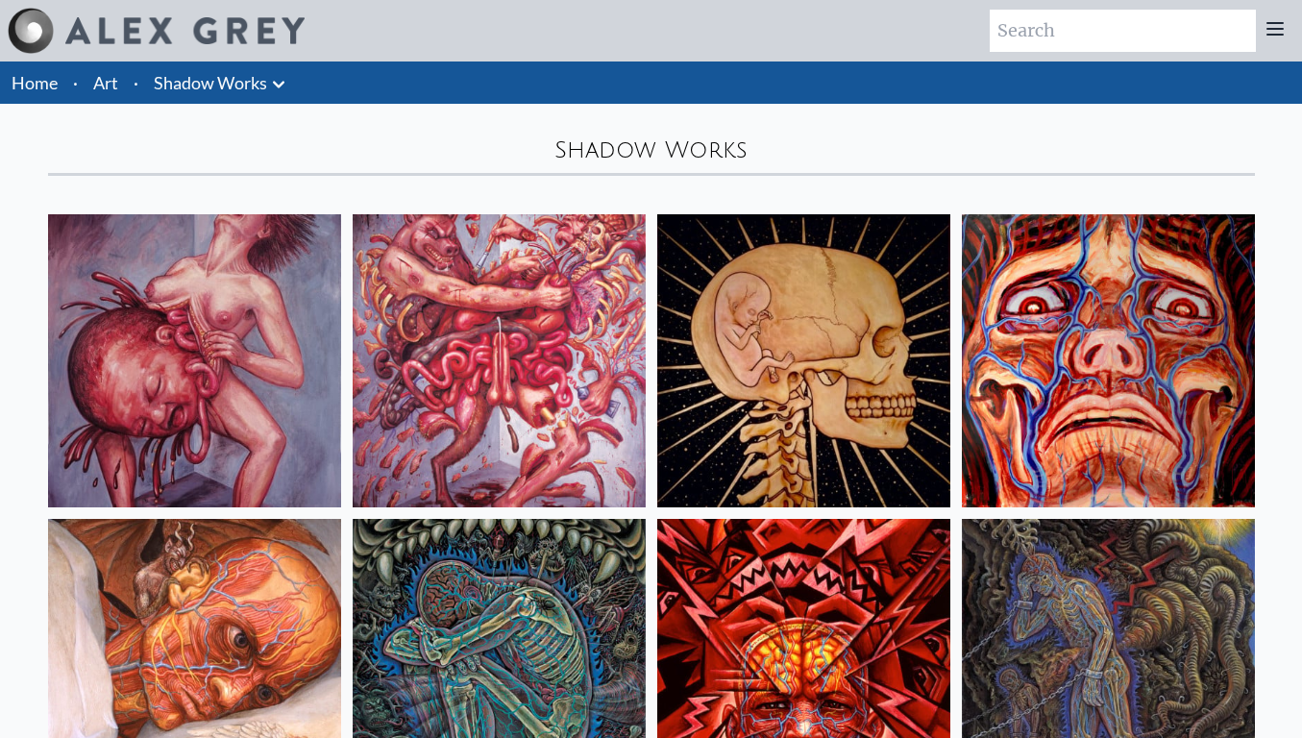
click at [472, 383] on img at bounding box center [499, 360] width 293 height 293
click at [128, 38] on img at bounding box center [184, 30] width 239 height 27
